Goal: Task Accomplishment & Management: Manage account settings

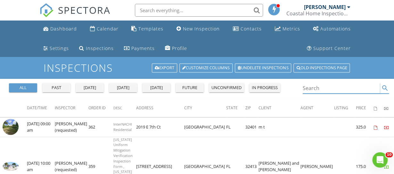
click at [315, 91] on input "Search" at bounding box center [340, 88] width 77 height 11
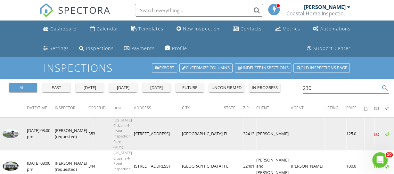
type input "230"
click at [11, 131] on img at bounding box center [11, 133] width 16 height 9
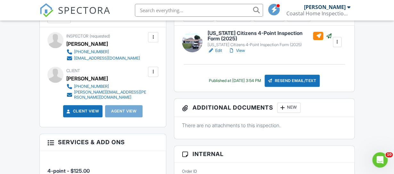
click at [152, 70] on div at bounding box center [153, 71] width 6 height 6
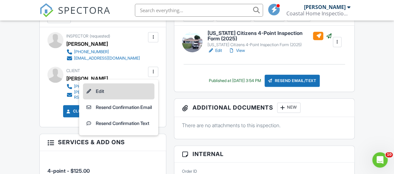
click at [132, 92] on li "Edit" at bounding box center [118, 91] width 71 height 16
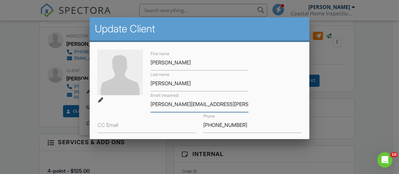
click at [218, 105] on input "[PERSON_NAME][EMAIL_ADDRESS][PERSON_NAME][DOMAIN_NAME]" at bounding box center [199, 104] width 98 height 16
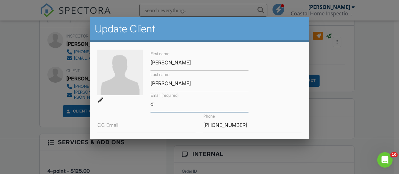
type input "d"
type input "[EMAIL_ADDRESS][DOMAIN_NAME]"
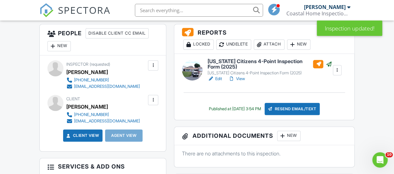
click at [57, 45] on div "New" at bounding box center [58, 46] width 23 height 10
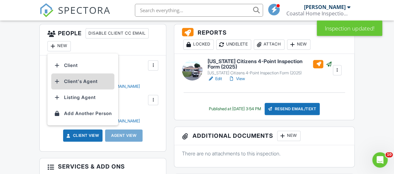
click at [88, 79] on li "Client's Agent" at bounding box center [82, 81] width 63 height 16
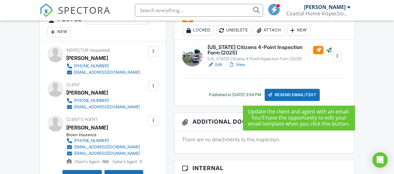
click at [299, 92] on div "Resend Email/Text" at bounding box center [291, 95] width 55 height 12
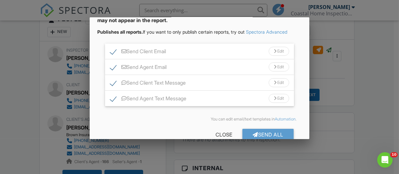
scroll to position [67, 0]
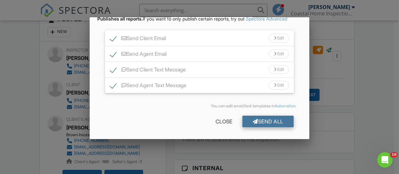
click at [266, 124] on div "Send All" at bounding box center [267, 122] width 51 height 12
